Goal: Task Accomplishment & Management: Use online tool/utility

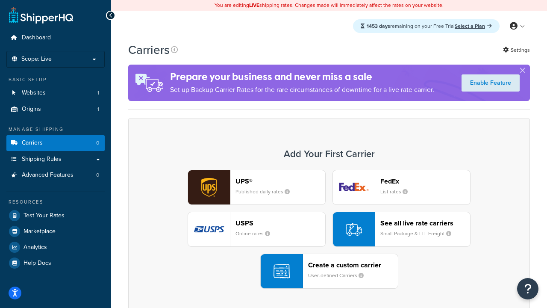
click at [329, 271] on div "Create a custom carrier User-defined Carriers" at bounding box center [353, 271] width 90 height 21
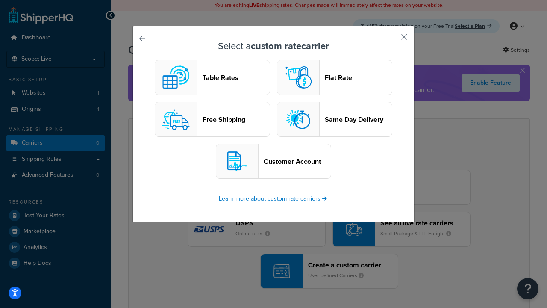
click at [212, 77] on header "Table Rates" at bounding box center [236, 77] width 67 height 8
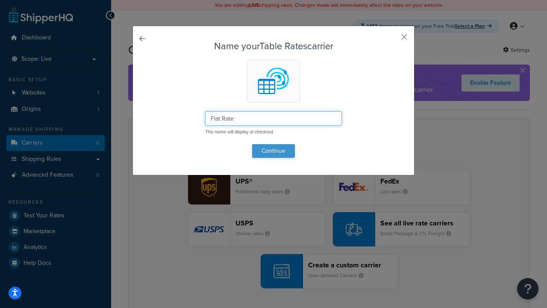
type input "Flat Rate"
click at [273, 150] on button "Continue" at bounding box center [273, 151] width 43 height 14
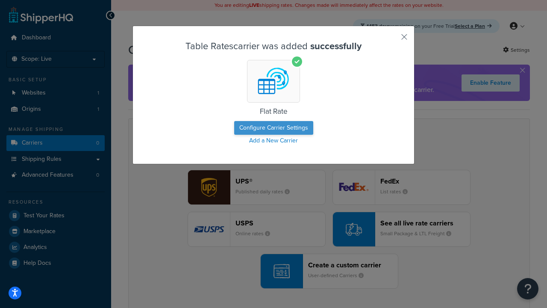
click at [273, 128] on button "Configure Carrier Settings" at bounding box center [273, 128] width 79 height 14
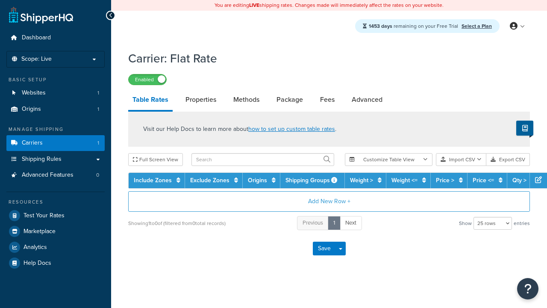
select select "25"
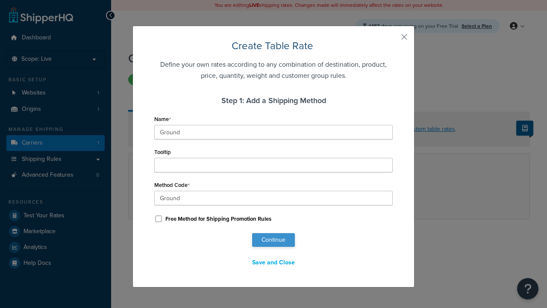
type input "Ground"
click at [273, 240] on button "Continue" at bounding box center [273, 240] width 43 height 14
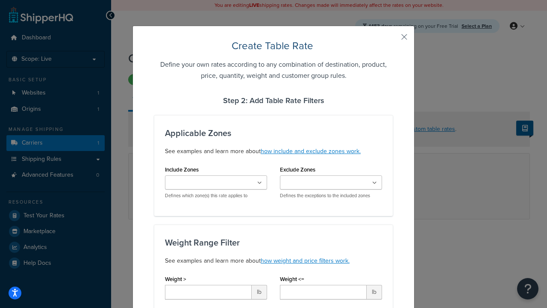
type input "10"
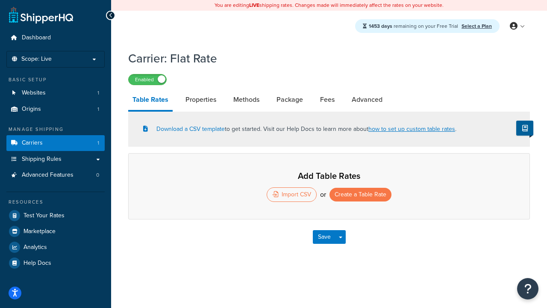
select select "25"
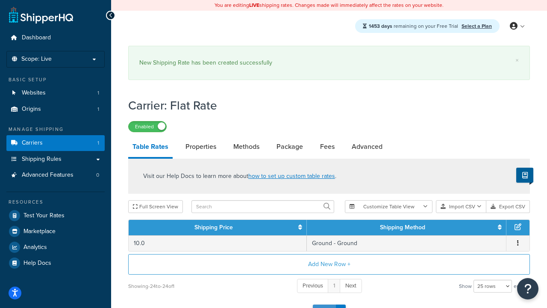
click at [324, 304] on button "Save" at bounding box center [324, 311] width 23 height 14
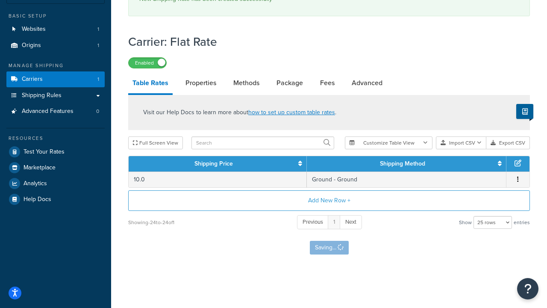
scroll to position [0, 0]
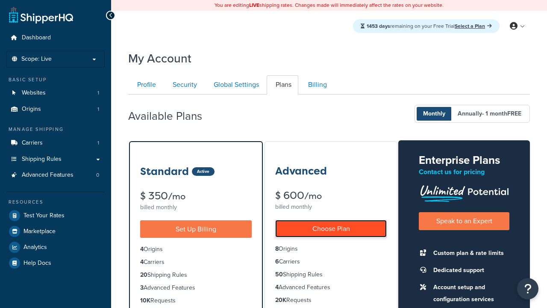
click at [331, 228] on link "Choose Plan" at bounding box center [331, 229] width 112 height 18
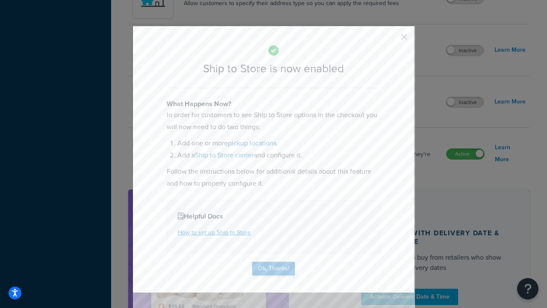
click at [273, 268] on button "Ok, Thanks!" at bounding box center [273, 269] width 43 height 14
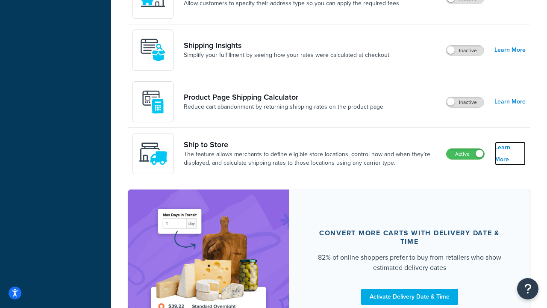
click at [510, 153] on link "Learn More" at bounding box center [510, 153] width 31 height 24
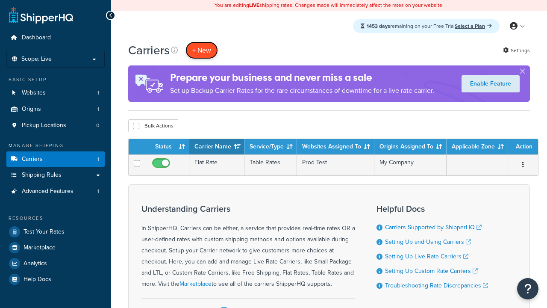
click at [202, 50] on button "+ New" at bounding box center [201, 50] width 32 height 18
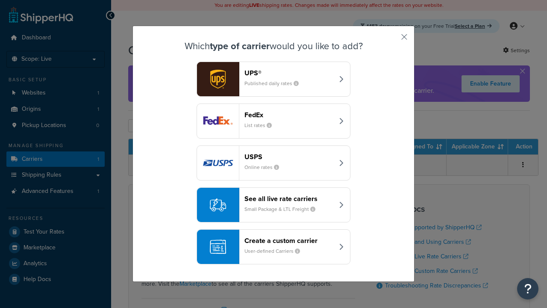
click at [273, 247] on div "Create a custom carrier User-defined Carriers" at bounding box center [288, 246] width 89 height 21
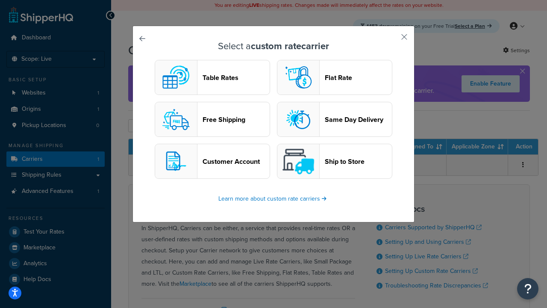
click at [335, 161] on header "Ship to Store" at bounding box center [358, 161] width 67 height 8
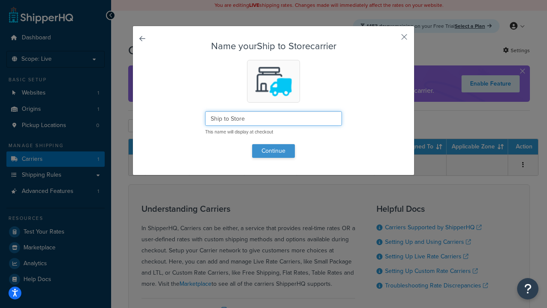
type input "Ship to Store"
click at [273, 150] on button "Continue" at bounding box center [273, 151] width 43 height 14
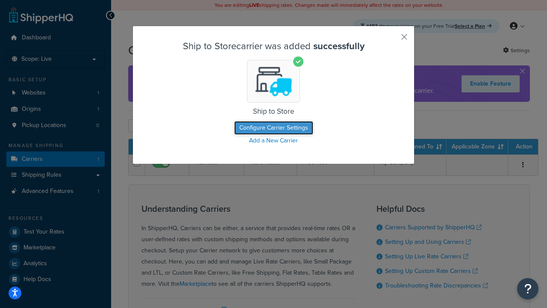
click at [273, 128] on button "Configure Carrier Settings" at bounding box center [273, 128] width 79 height 14
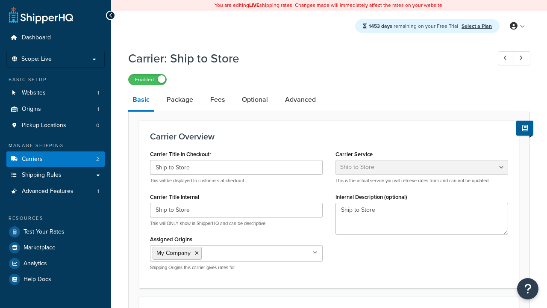
select select "shipToStore"
select select "184055"
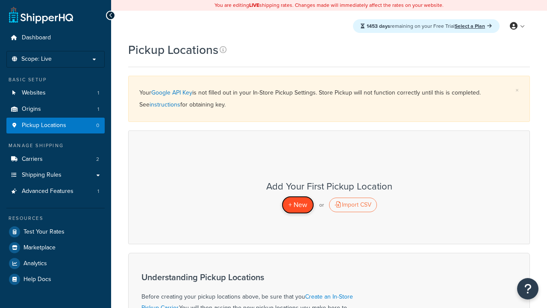
click at [297, 204] on span "+ New" at bounding box center [297, 205] width 19 height 10
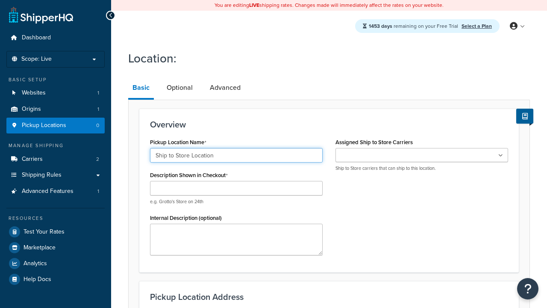
type input "Ship to Store Location"
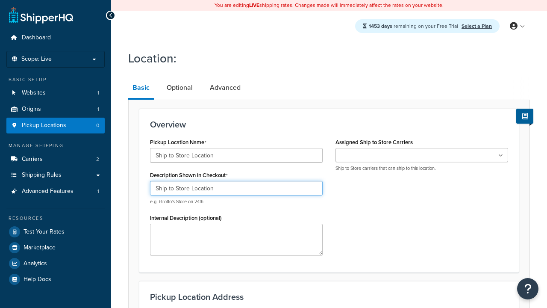
type input "Ship to Store Location"
click at [422, 155] on ul at bounding box center [421, 155] width 173 height 14
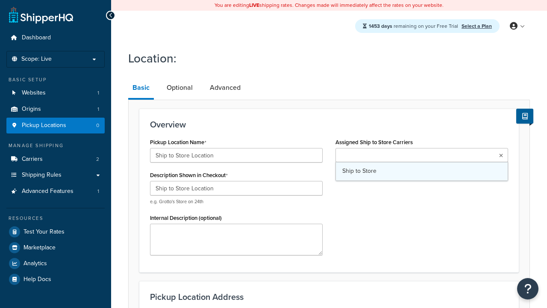
type input "2556 Bark Wood Road"
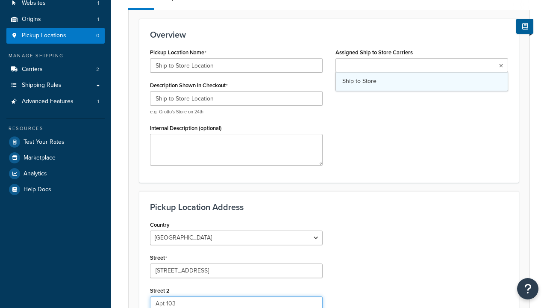
type input "Apt 103"
type input "Schaumburg"
select select "13"
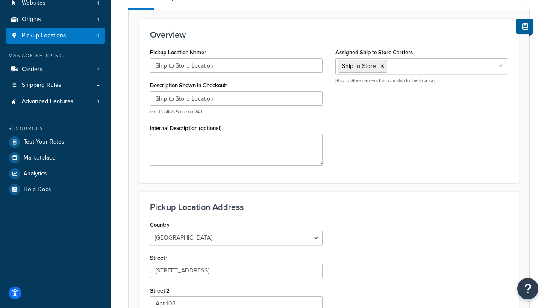
type input "Schaumburg"
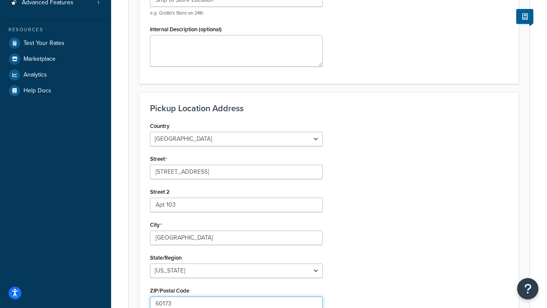
type input "60173"
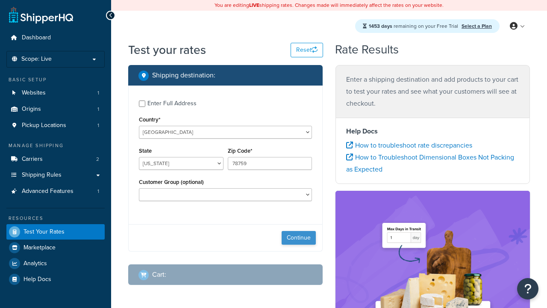
click at [299, 238] on button "Continue" at bounding box center [299, 238] width 34 height 14
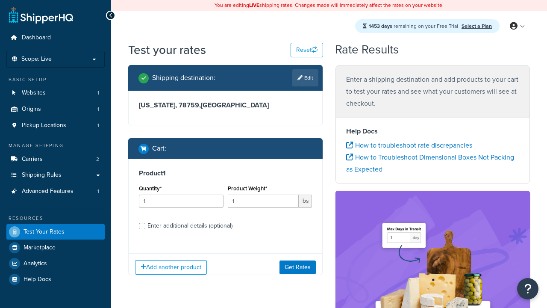
select select "IL"
type input "60173"
type input "3"
type input "5"
click at [297, 267] on button "Get Rates" at bounding box center [297, 267] width 36 height 14
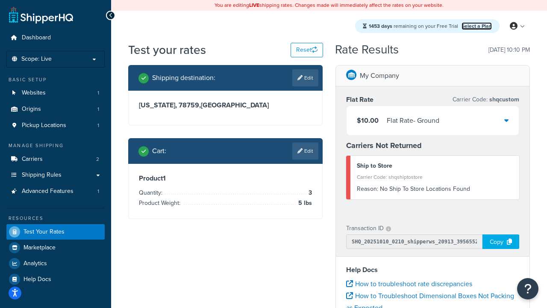
click at [476, 26] on link "Select a Plan" at bounding box center [477, 26] width 30 height 8
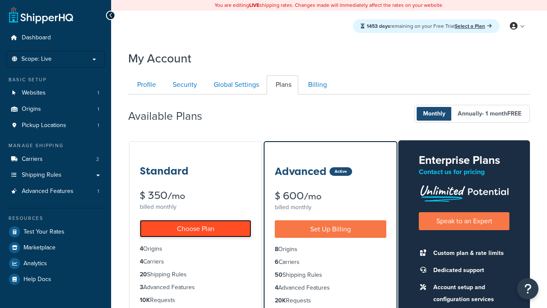
click at [195, 228] on link "Choose Plan" at bounding box center [196, 229] width 112 height 18
